Goal: Task Accomplishment & Management: Use online tool/utility

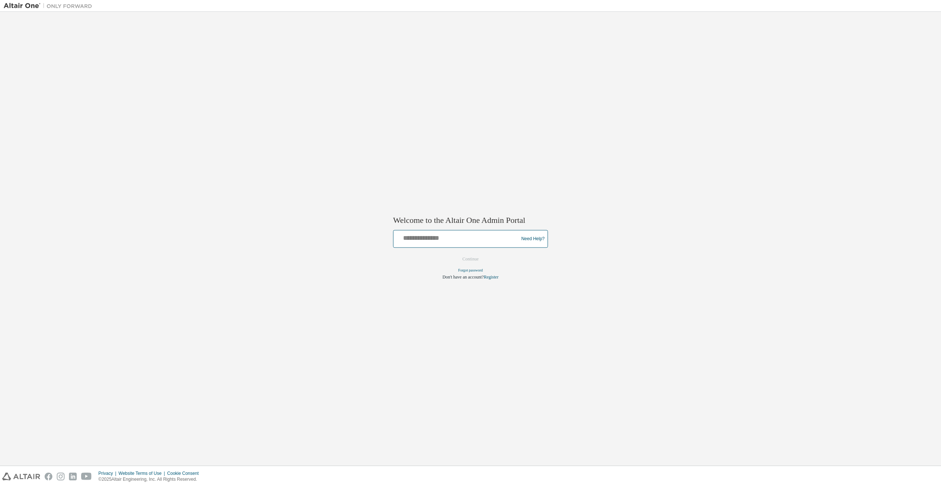
click at [435, 235] on input "text" at bounding box center [456, 237] width 121 height 11
type input "**********"
click at [459, 260] on button "Continue" at bounding box center [471, 259] width 32 height 11
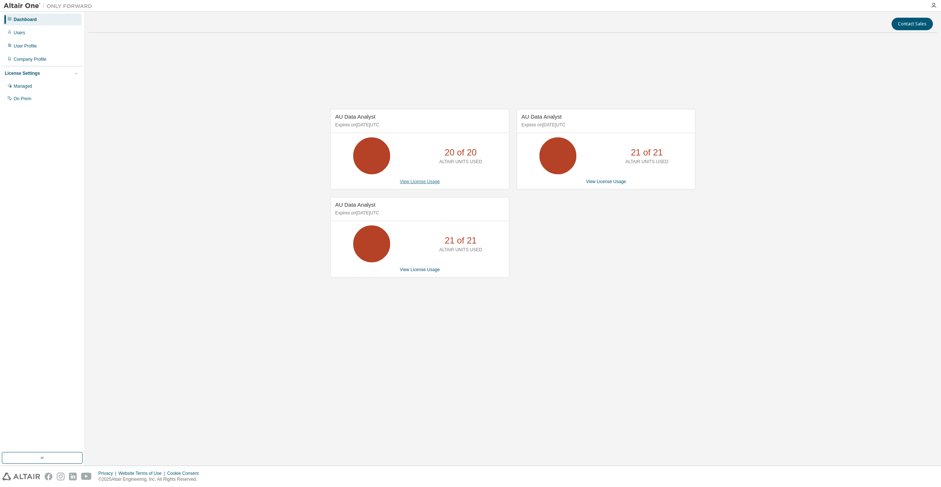
click at [434, 182] on link "View License Usage" at bounding box center [420, 181] width 40 height 5
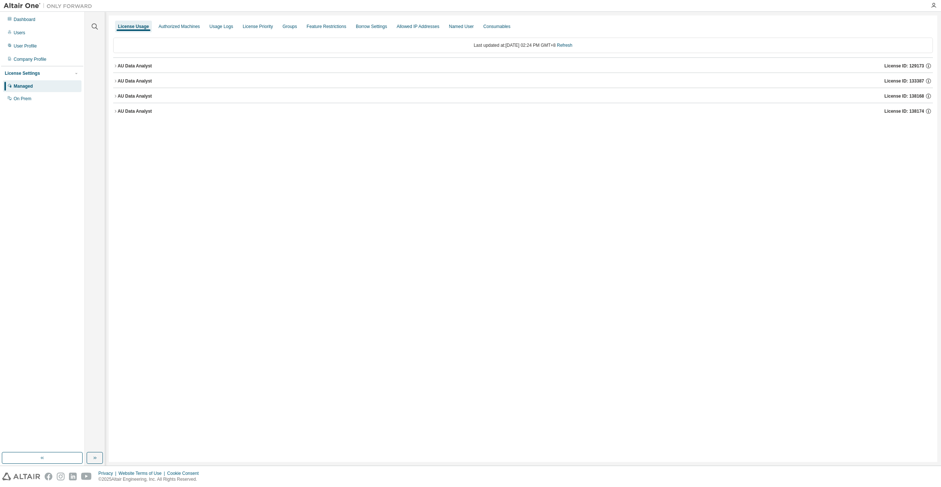
click at [150, 95] on div "AU Data Analyst" at bounding box center [135, 96] width 34 height 6
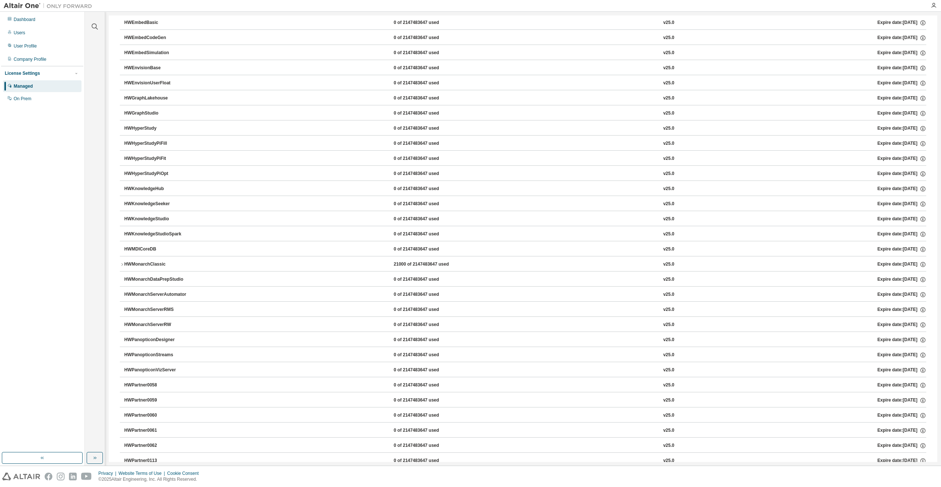
scroll to position [221, 0]
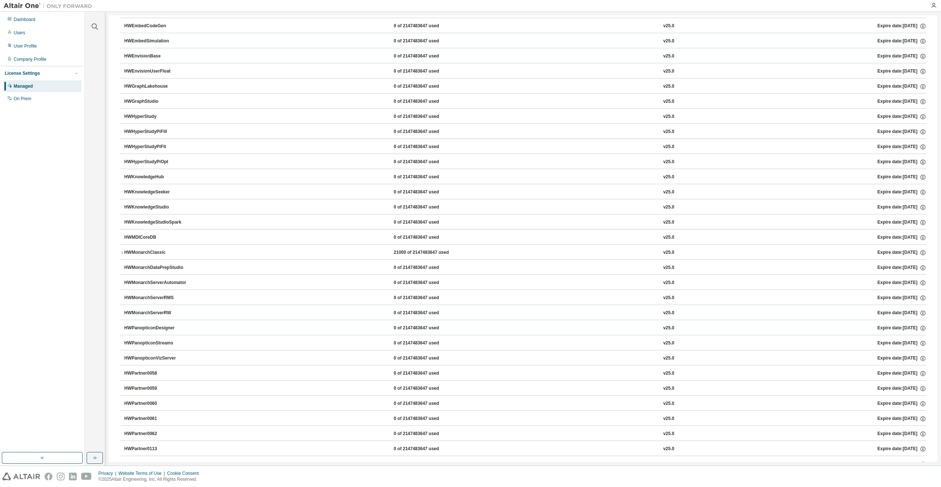
click at [149, 252] on div "HWMonarchClassic" at bounding box center [157, 253] width 66 height 7
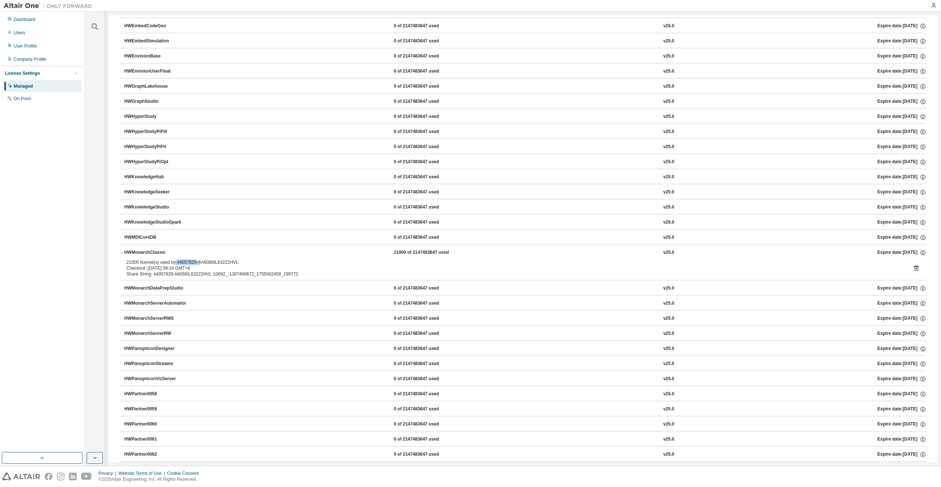
drag, startPoint x: 194, startPoint y: 264, endPoint x: 174, endPoint y: 261, distance: 19.8
click at [174, 261] on div "21000 license(s) used by 44057829@A608I0L63222HVL" at bounding box center [513, 263] width 775 height 6
copy div "44057829"
click at [913, 270] on icon at bounding box center [916, 268] width 7 height 7
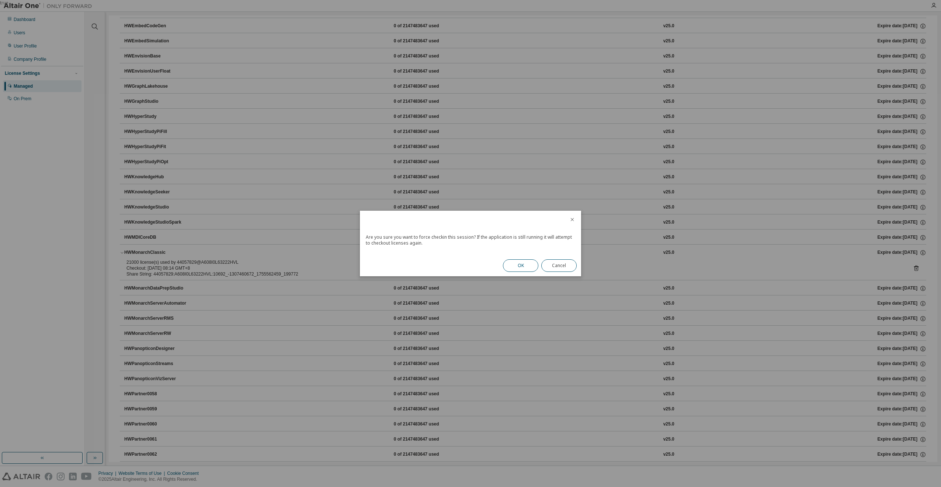
click at [528, 267] on button "OK" at bounding box center [520, 266] width 35 height 13
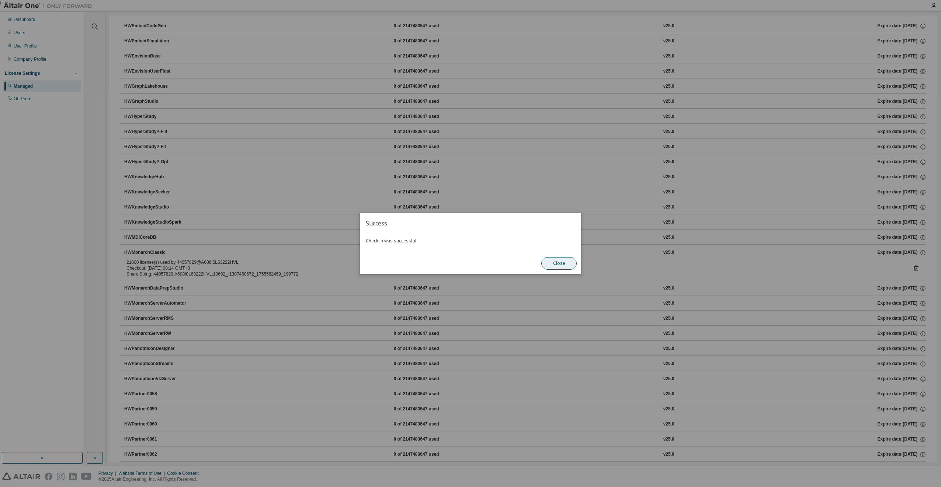
click at [546, 269] on button "Close" at bounding box center [558, 263] width 35 height 13
